Goal: Check status: Check status

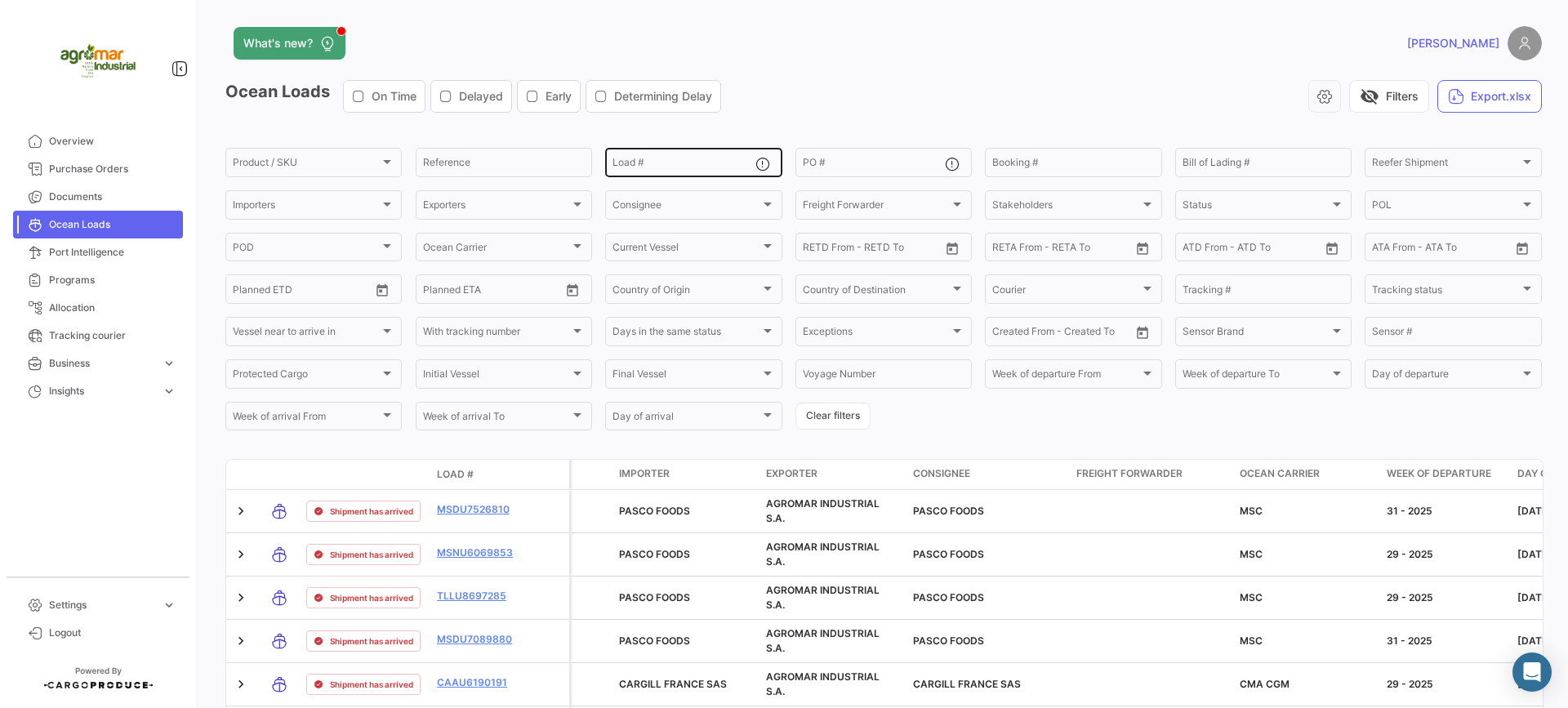
click at [660, 167] on input "Load #" at bounding box center [684, 165] width 142 height 11
paste input "MSDU7050657"
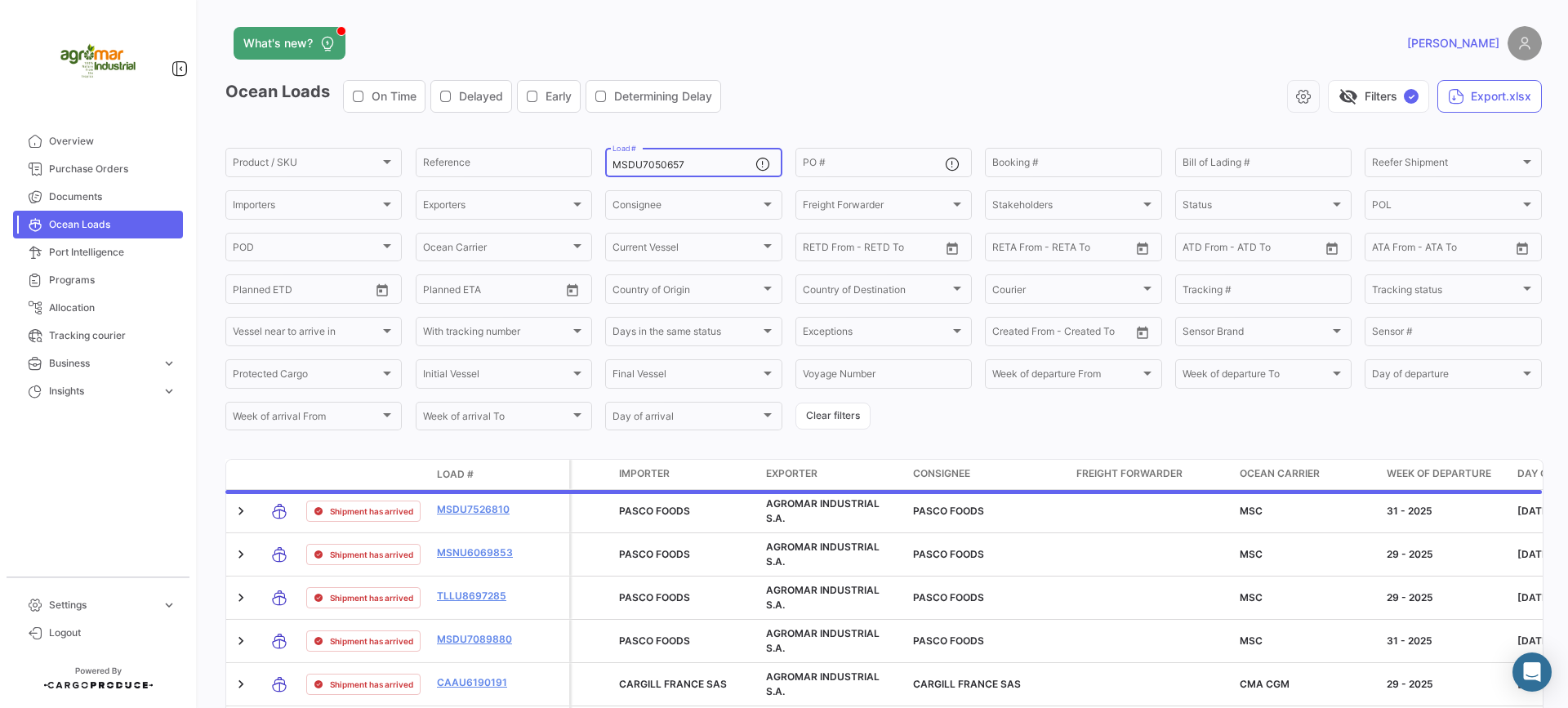
type input "MSDU7050657"
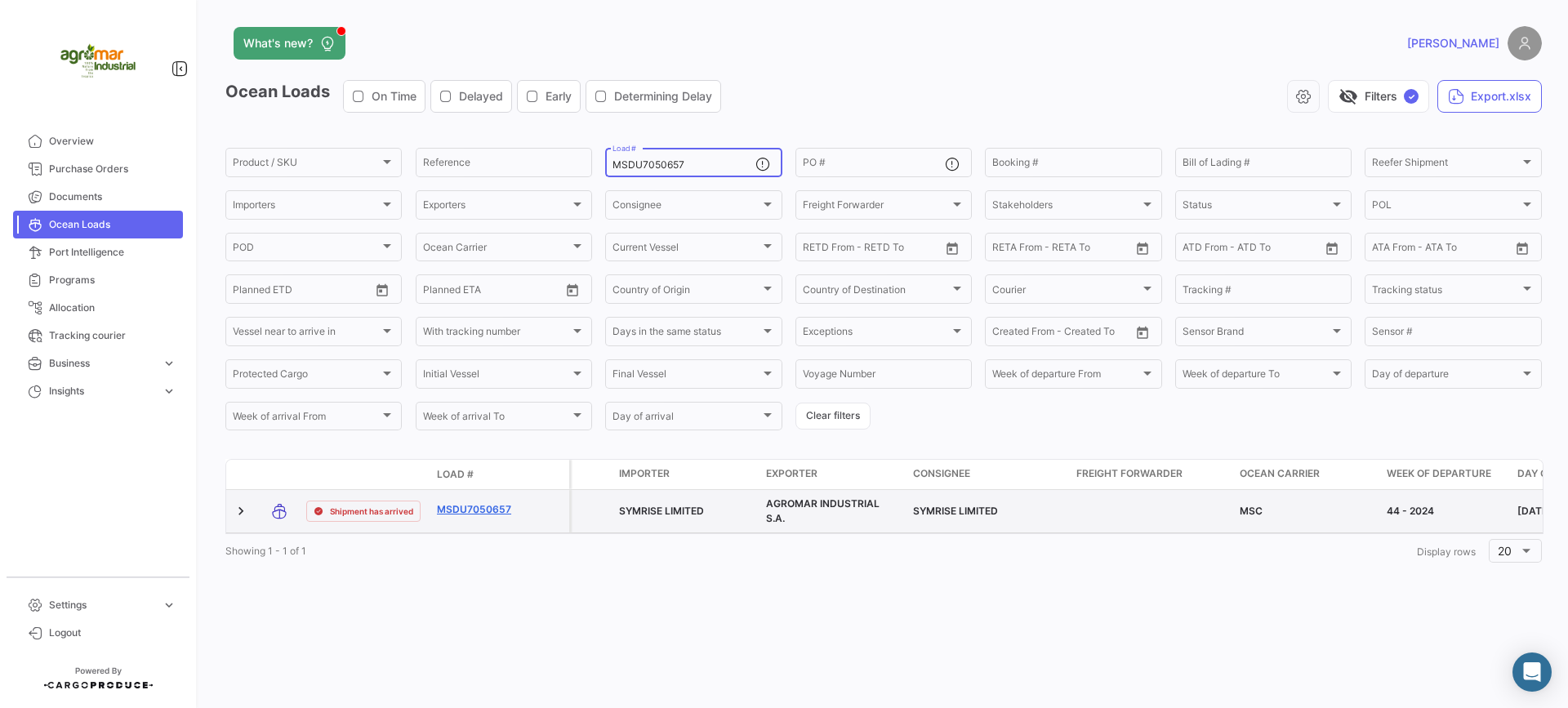
click at [477, 510] on link "MSDU7050657" at bounding box center [480, 510] width 85 height 15
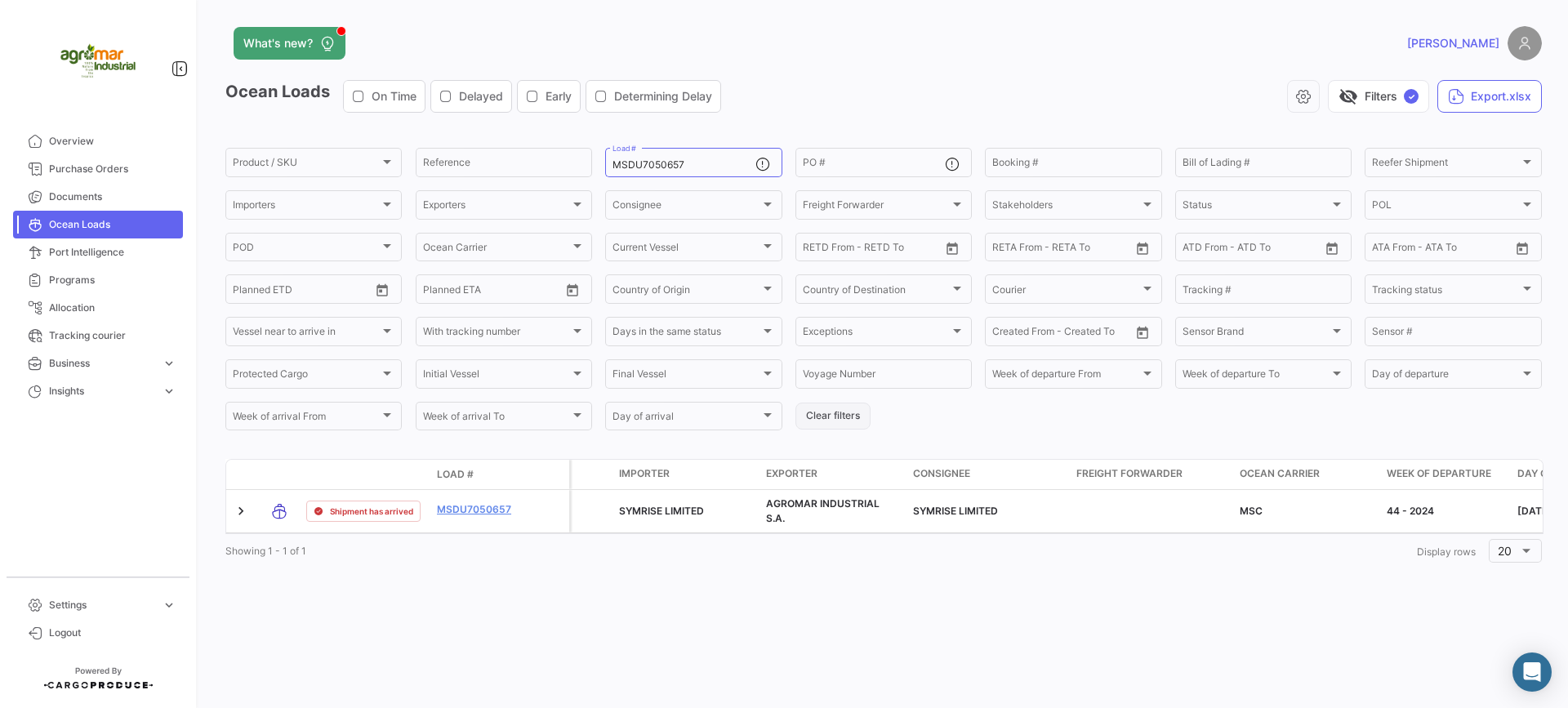
click at [829, 411] on button "Clear filters" at bounding box center [833, 416] width 75 height 27
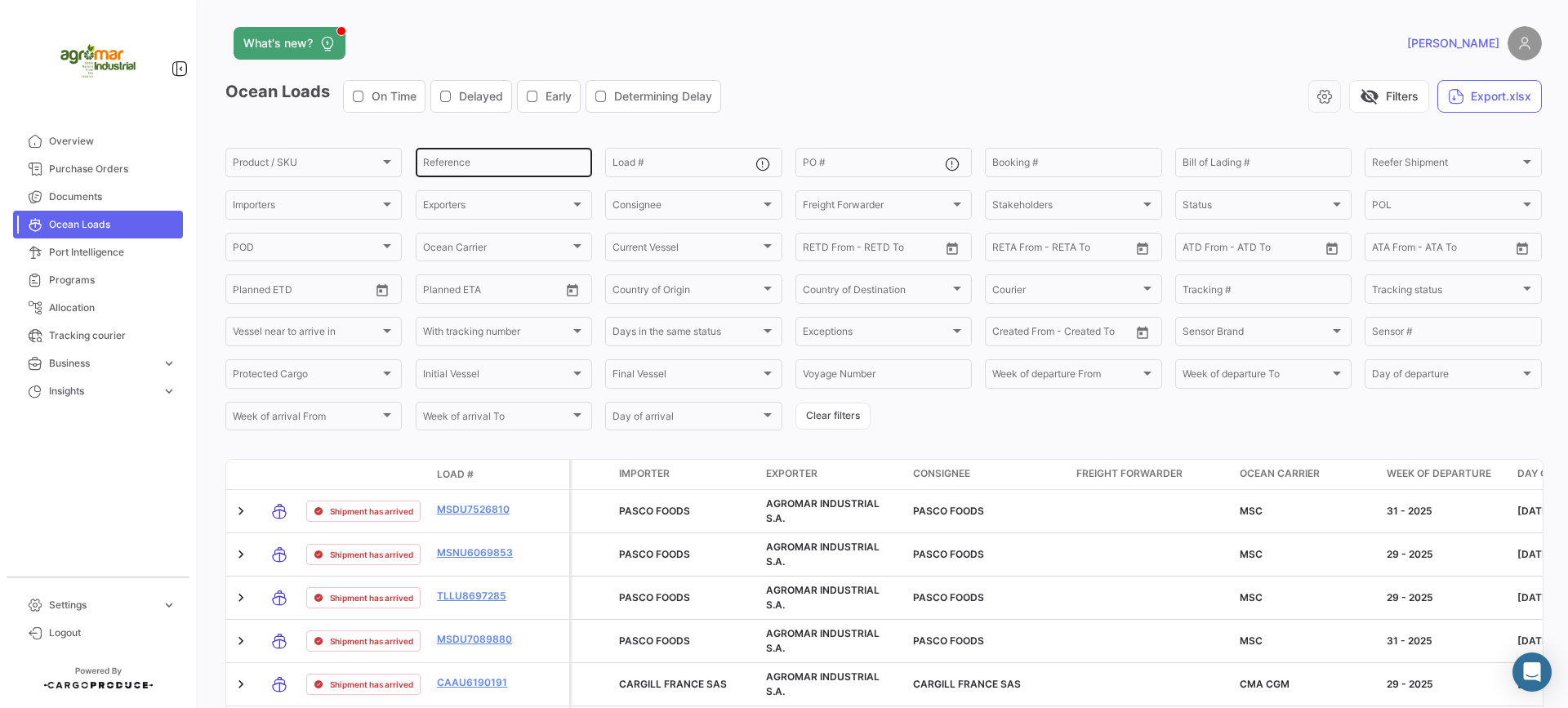
click at [550, 155] on div "Reference" at bounding box center [504, 161] width 162 height 32
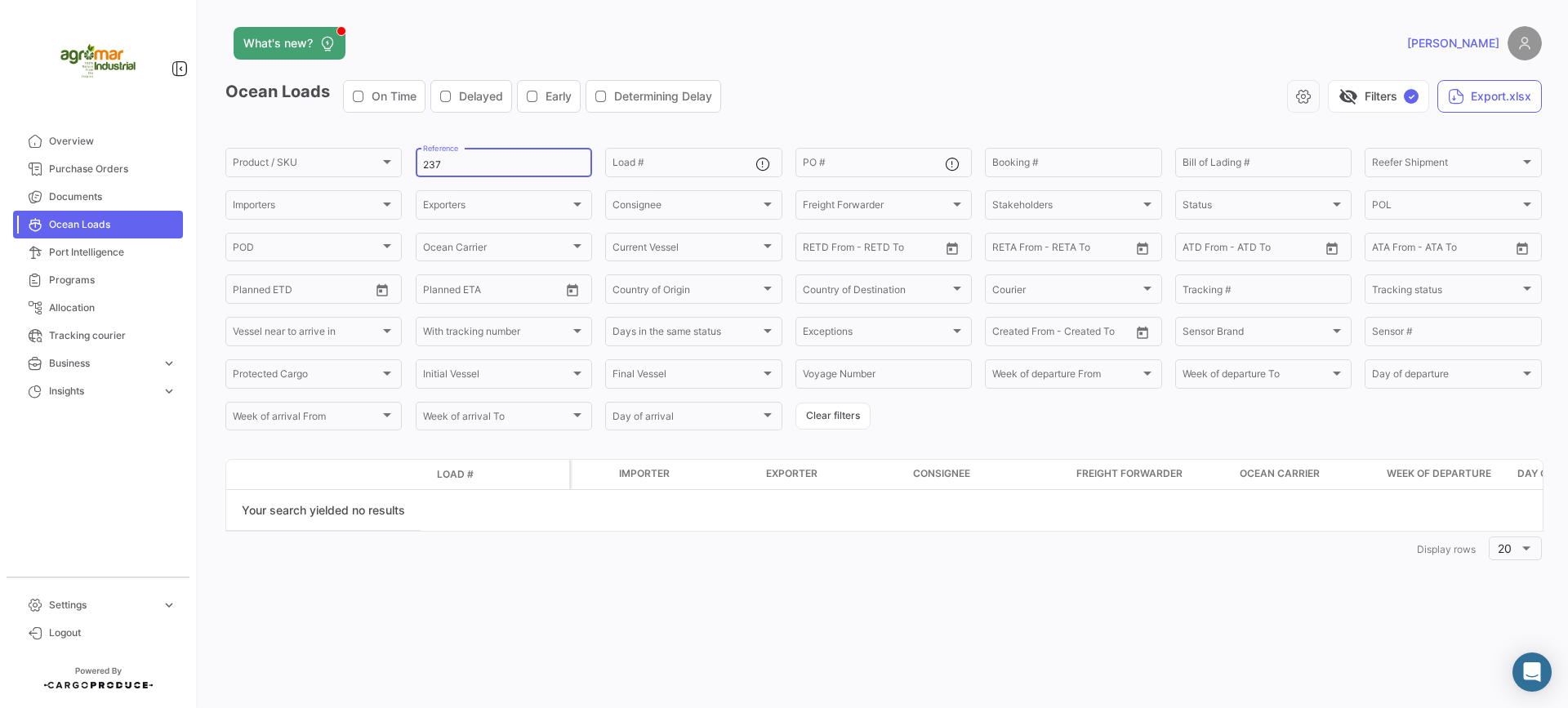
type input "237"
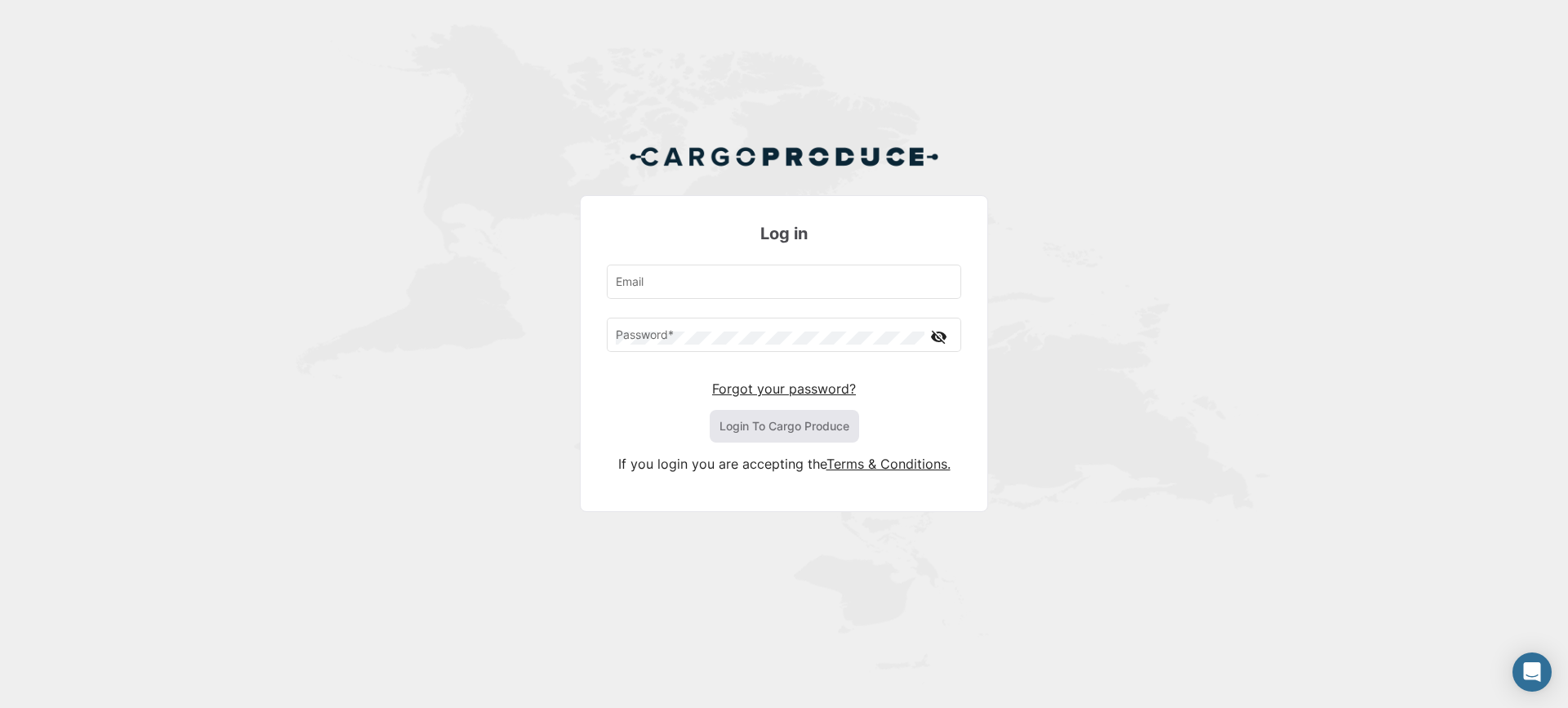
type input "[EMAIL_ADDRESS][DOMAIN_NAME]"
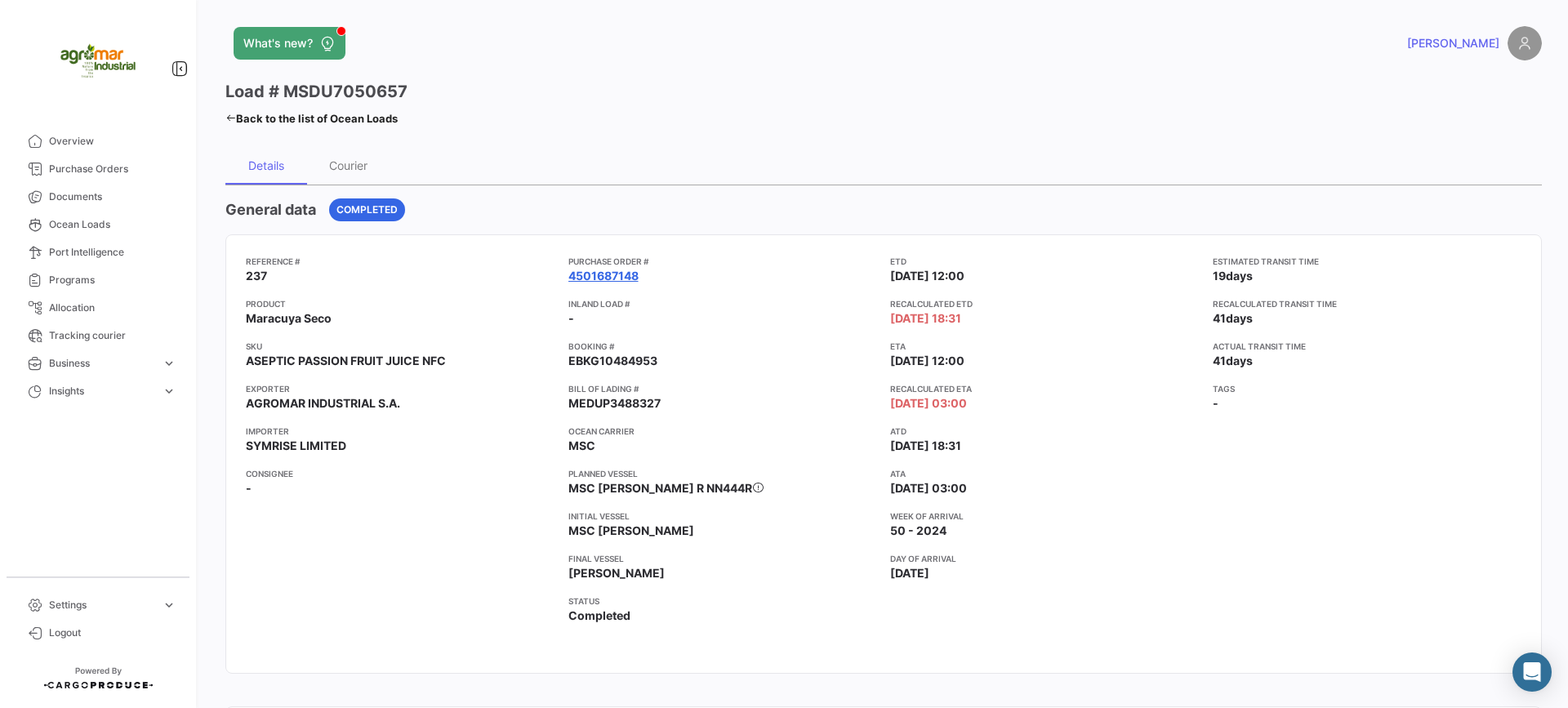
click at [616, 277] on link "4501687148" at bounding box center [604, 276] width 70 height 16
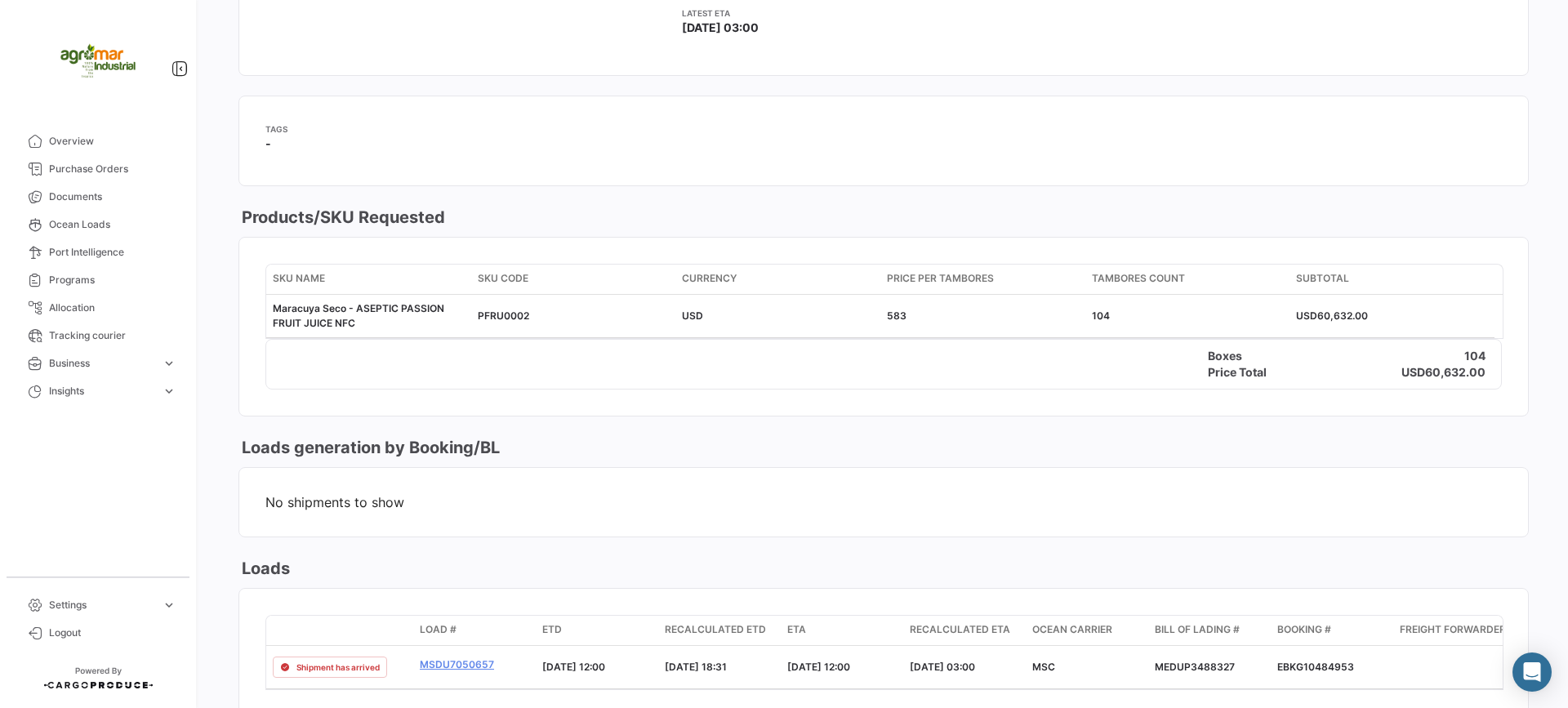
scroll to position [816, 0]
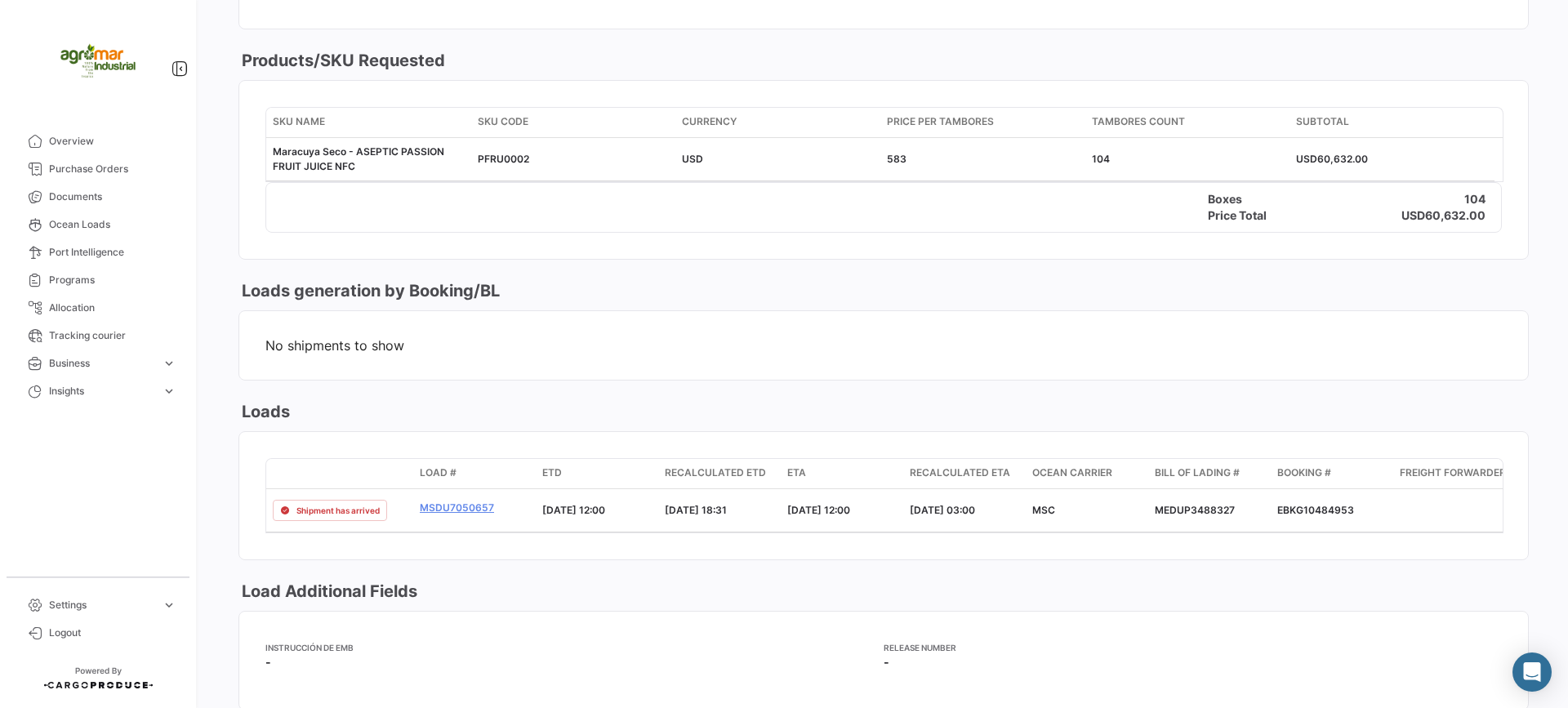
drag, startPoint x: 440, startPoint y: 505, endPoint x: 481, endPoint y: 412, distance: 101.6
click at [481, 412] on div "Loads" at bounding box center [883, 412] width 1290 height 23
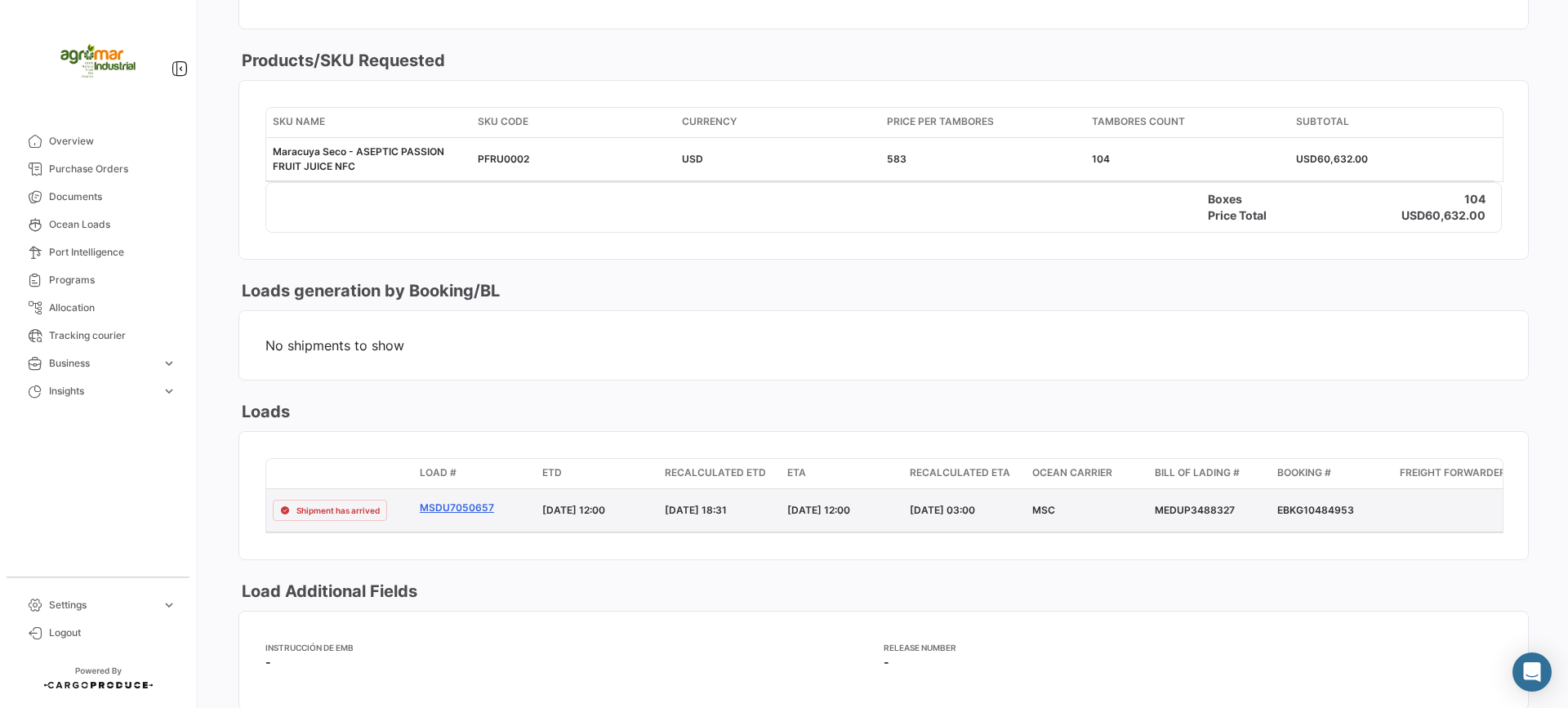
drag, startPoint x: 412, startPoint y: 497, endPoint x: 499, endPoint y: 512, distance: 88.3
click at [499, 512] on div "Shipment has arrived MSDU7050657 [DATE] 12:00 [DATE] 18:31 [DATE] 12:00 [DATE] …" at bounding box center [1197, 510] width 1862 height 42
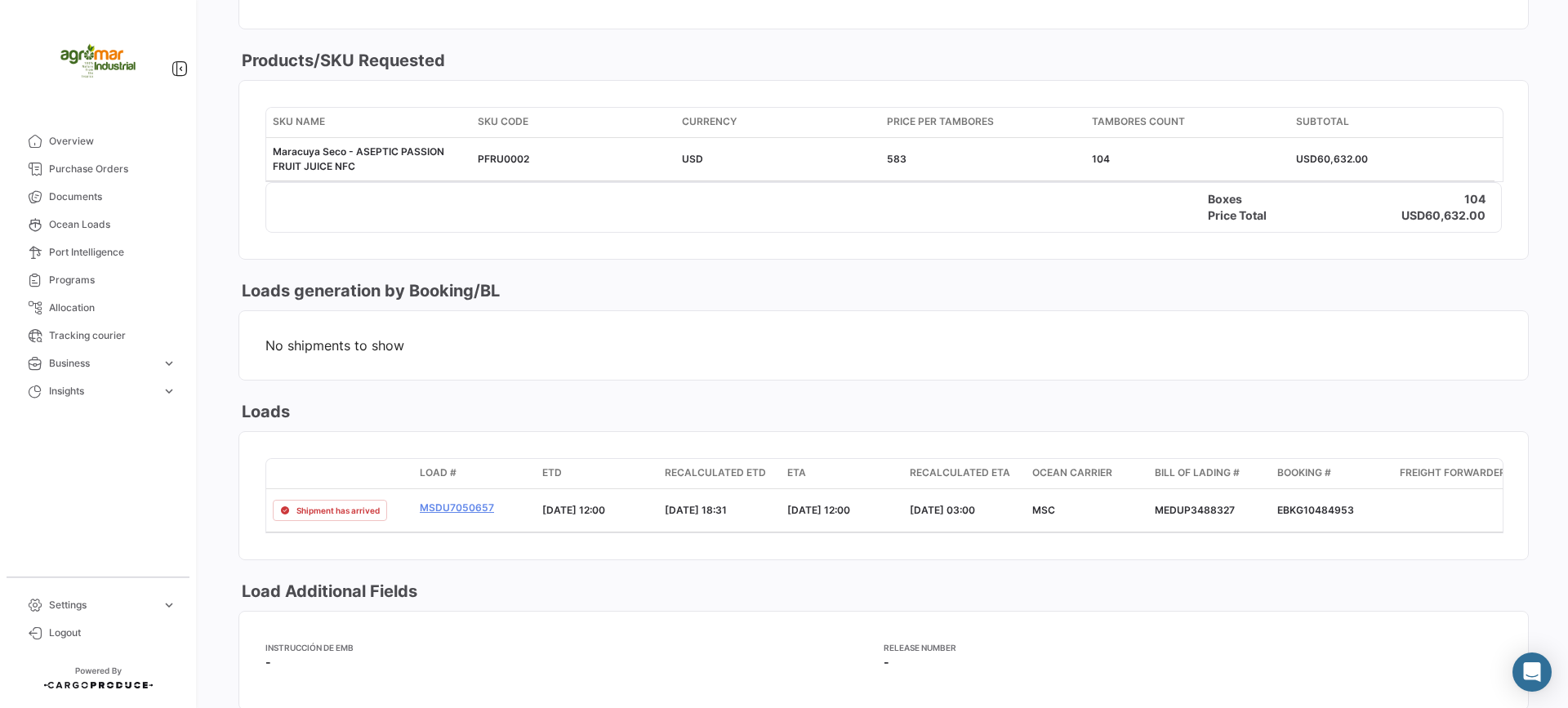
copy div "MSDU7050657"
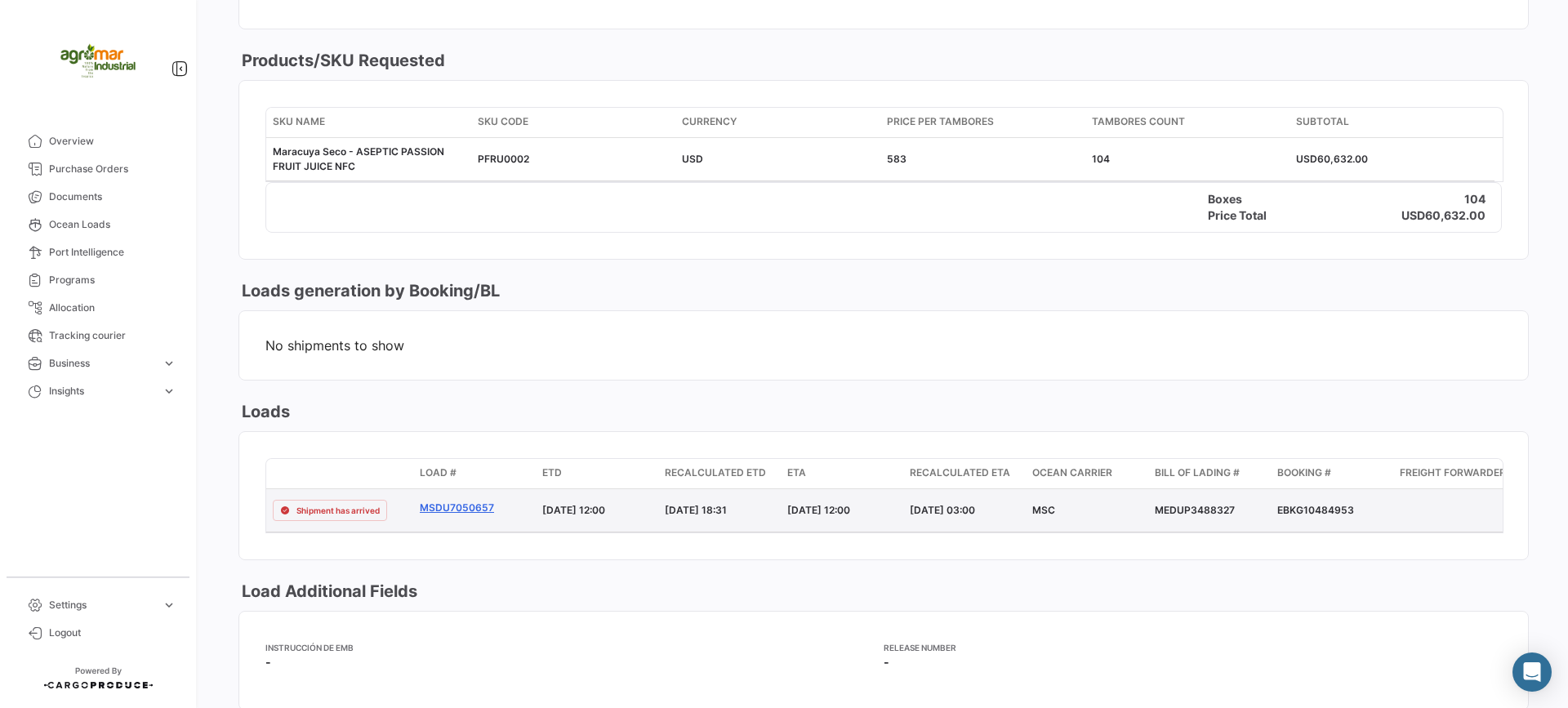
copy div "MSDU7050657"
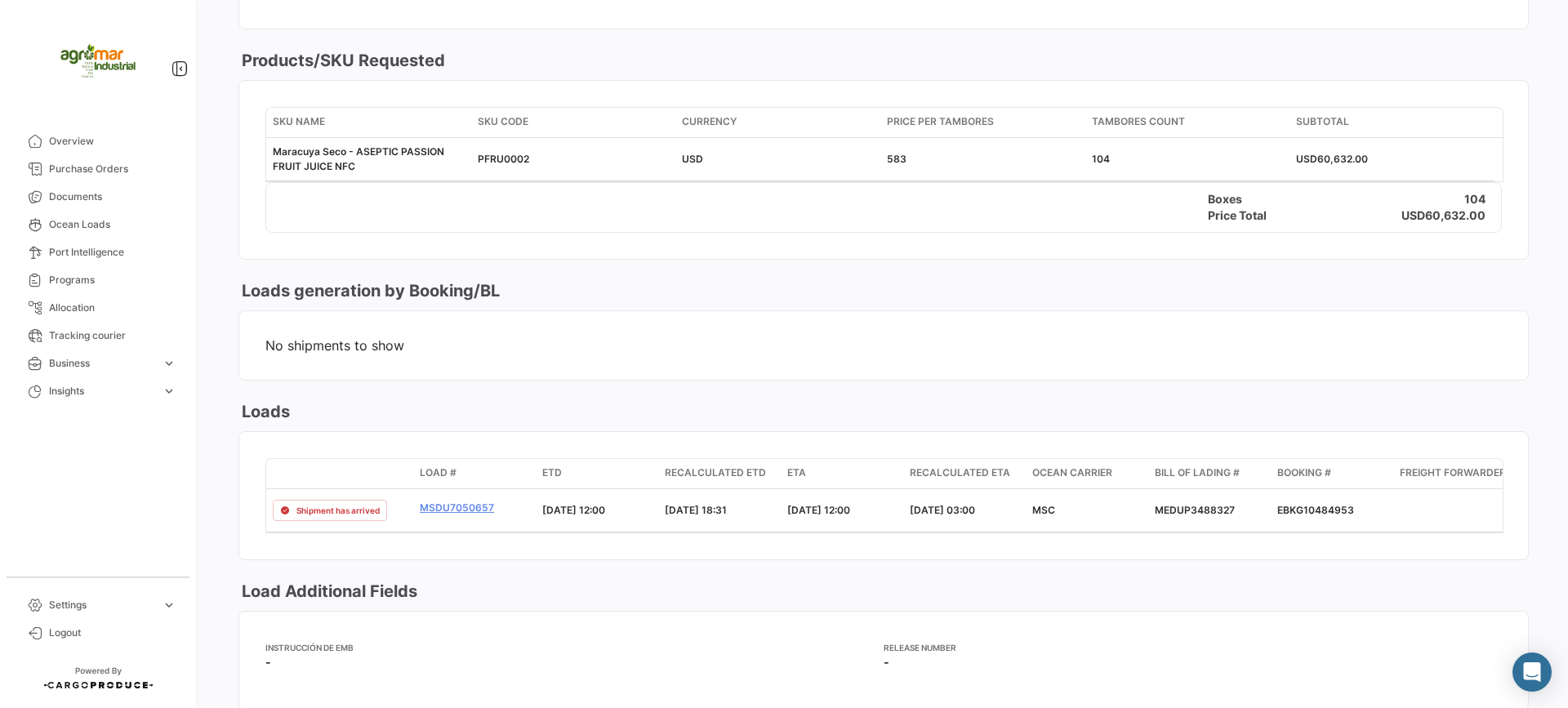
click at [806, 345] on span "No shipments to show" at bounding box center [883, 345] width 1236 height 16
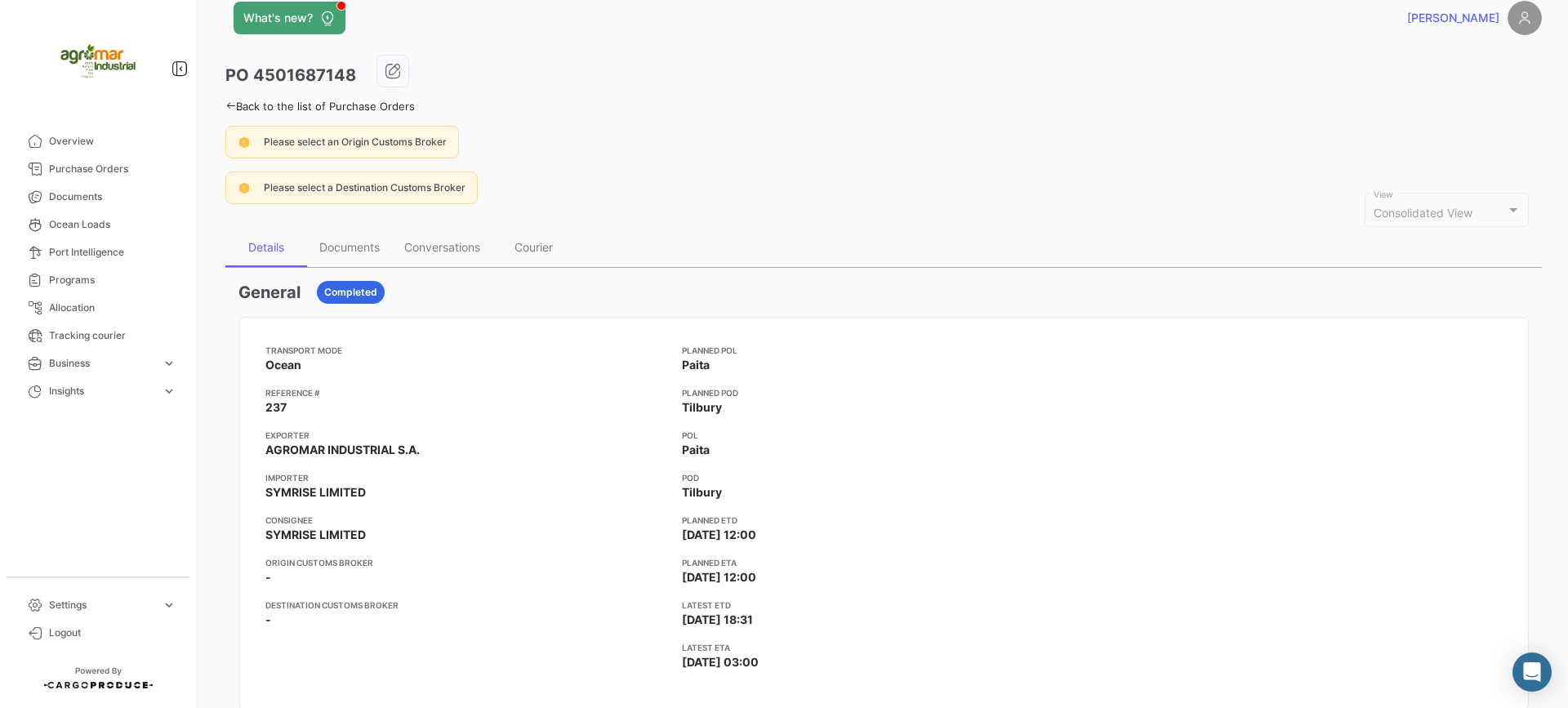
scroll to position [0, 0]
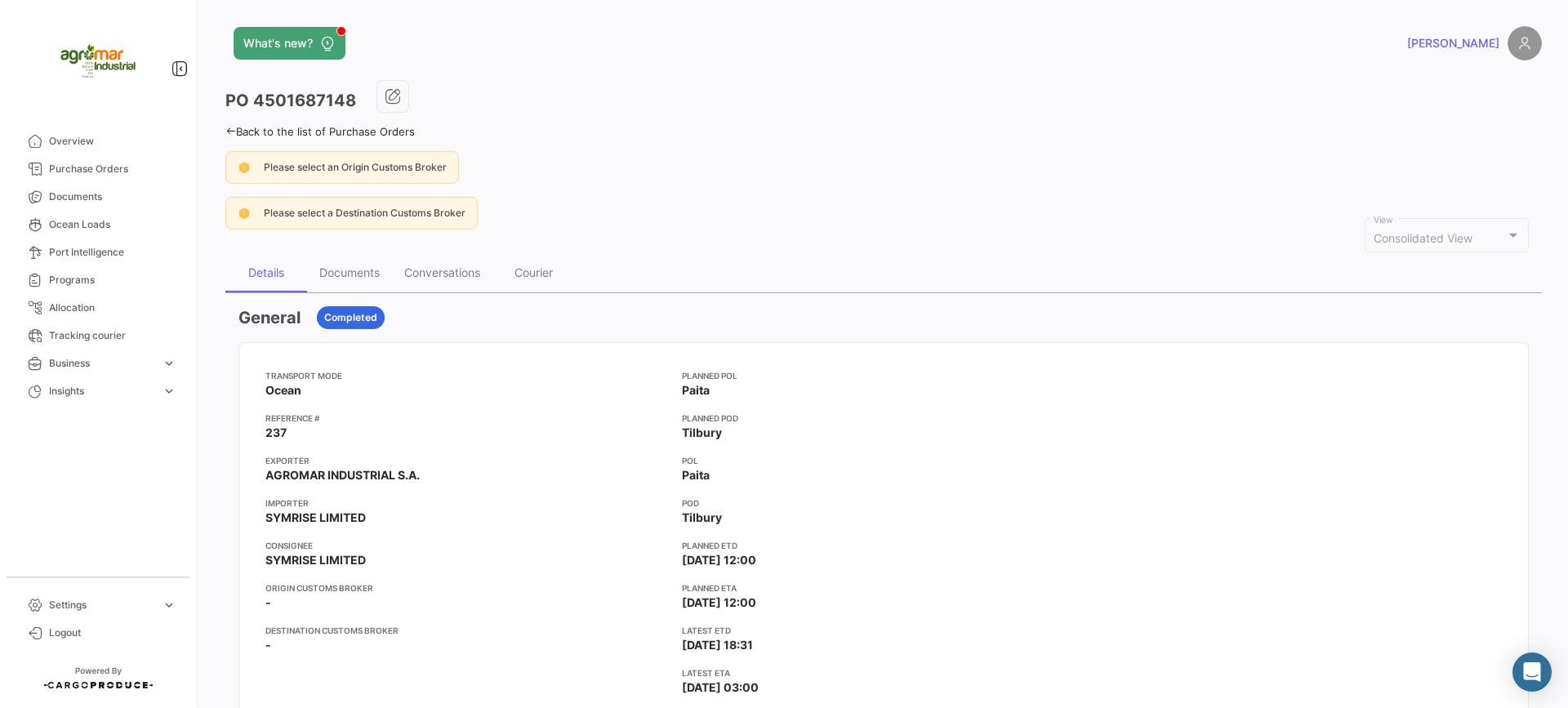
click at [225, 133] on div "What's new? [PERSON_NAME] PO 4501687148 Back to the list of Purchase Orders Ple…" at bounding box center [883, 354] width 1369 height 708
click at [227, 128] on icon at bounding box center [230, 131] width 11 height 11
